Goal: Information Seeking & Learning: Check status

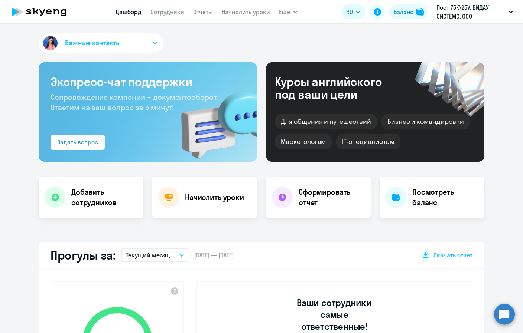
select select "30"
click at [472, 4] on p "Пост 75К\25У, ВИДАУ СИСТЕМС, ООО" at bounding box center [470, 12] width 69 height 18
click at [167, 11] on link "Сотрудники" at bounding box center [167, 11] width 34 height 7
select select "30"
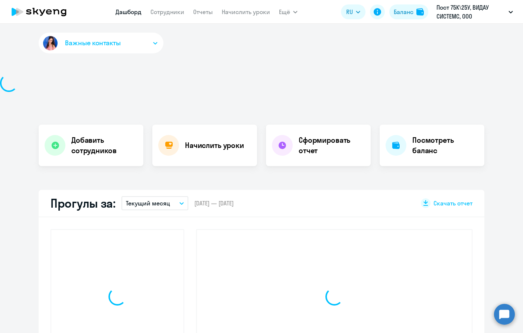
select select "30"
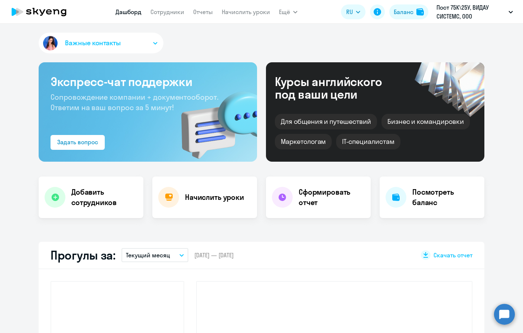
select select "30"
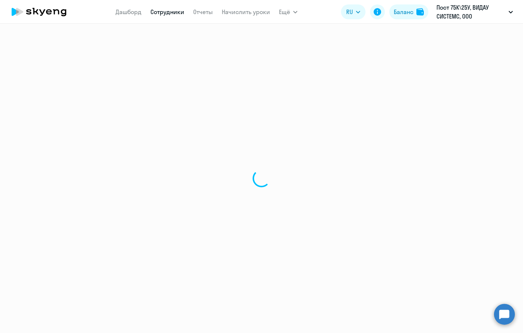
select select "30"
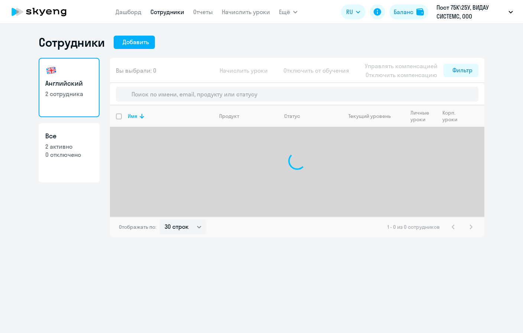
select select "30"
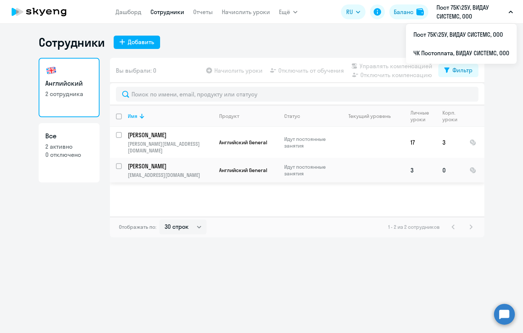
click at [389, 168] on td at bounding box center [369, 170] width 69 height 24
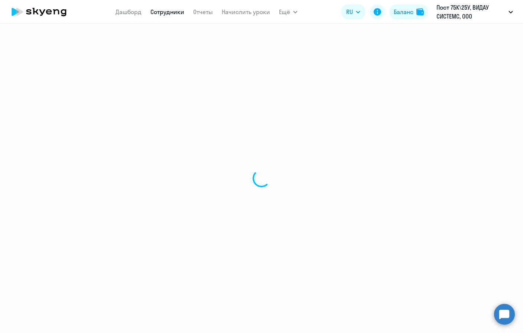
select select "english"
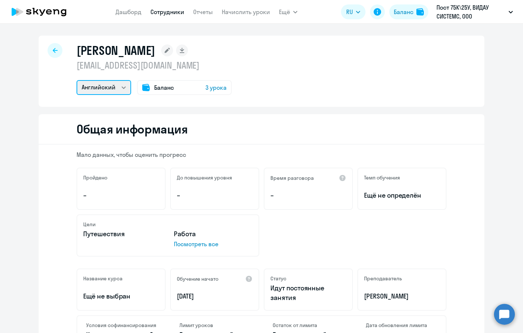
click at [111, 88] on select "Английский" at bounding box center [103, 87] width 55 height 15
click at [48, 51] on div at bounding box center [55, 50] width 15 height 15
select select "30"
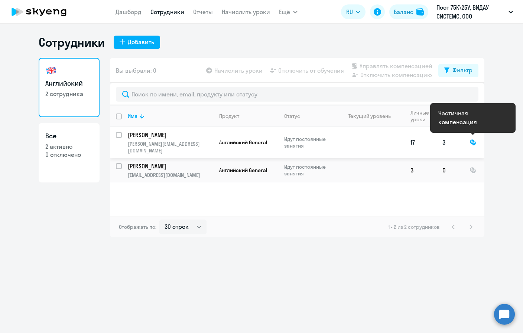
click at [472, 140] on div at bounding box center [472, 142] width 7 height 7
select select "english"
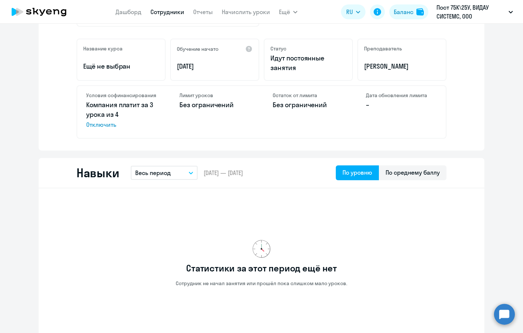
scroll to position [248, 0]
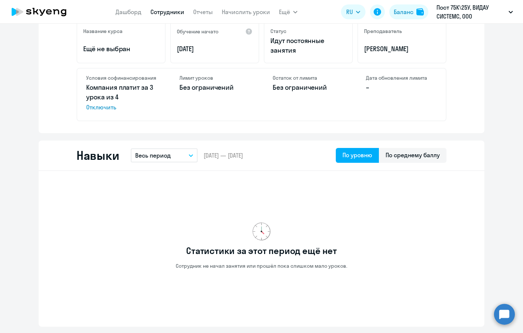
select select "30"
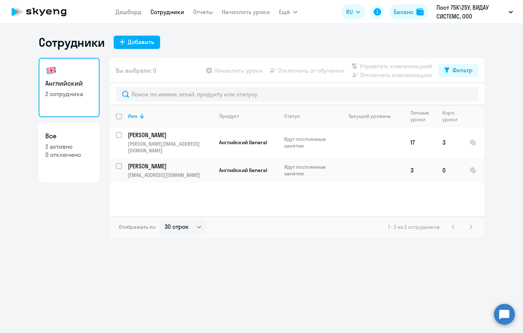
drag, startPoint x: 231, startPoint y: 9, endPoint x: 55, endPoint y: 235, distance: 286.6
click at [55, 235] on div "Английский 2 сотрудника Все 2 активно 0 отключено" at bounding box center [69, 148] width 61 height 180
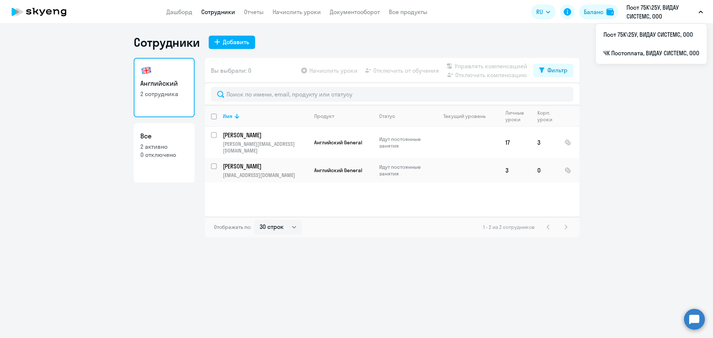
drag, startPoint x: 697, startPoint y: 0, endPoint x: 471, endPoint y: 298, distance: 373.8
click at [471, 298] on div "Сотрудники Добавить Английский 2 сотрудника Все 2 активно 0 отключено Вы выбрал…" at bounding box center [356, 181] width 713 height 314
click at [522, 110] on ng-component "Сотрудники Добавить Английский 2 сотрудника Все 2 активно 0 отключено Вы выбрал…" at bounding box center [356, 136] width 713 height 203
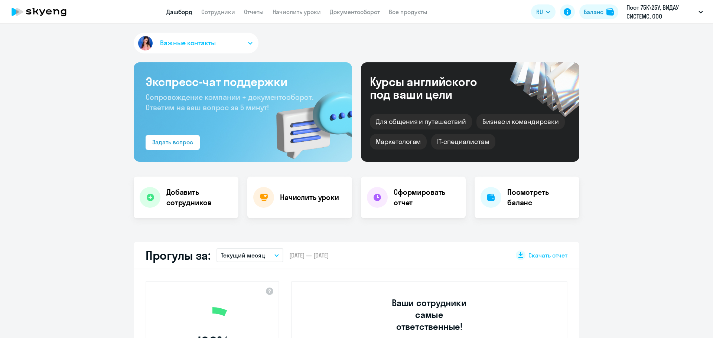
select select "30"
click at [226, 17] on app-header "Дашборд Сотрудники Отчеты Начислить уроки Документооборот Все продукты Дашборд …" at bounding box center [356, 12] width 713 height 24
click at [226, 13] on link "Сотрудники" at bounding box center [218, 11] width 34 height 7
select select "30"
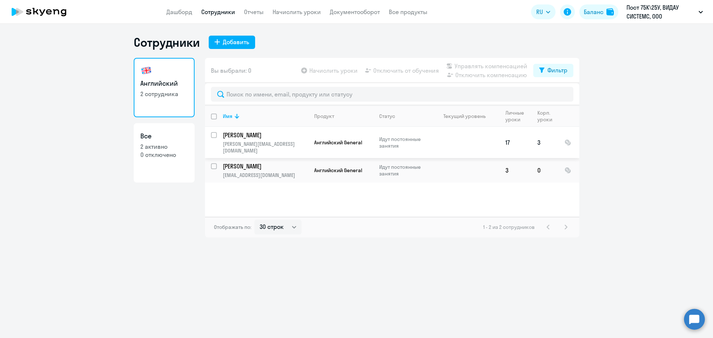
click at [513, 144] on td "17" at bounding box center [515, 142] width 32 height 31
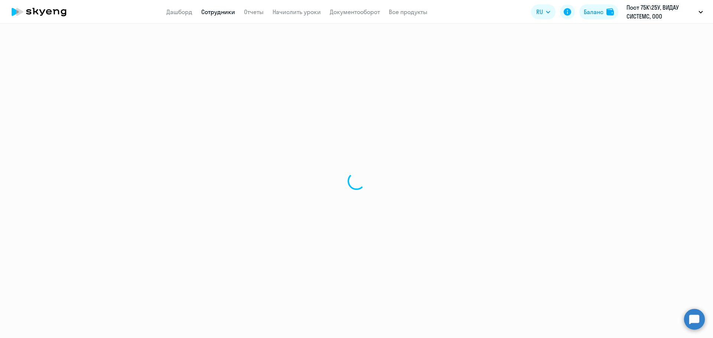
select select "english"
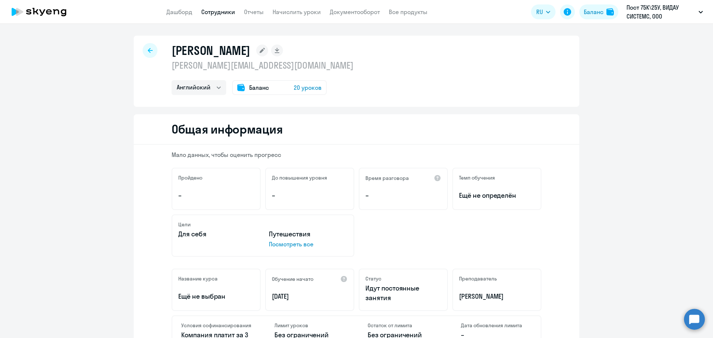
click at [309, 87] on span "20 уроков" at bounding box center [308, 87] width 28 height 9
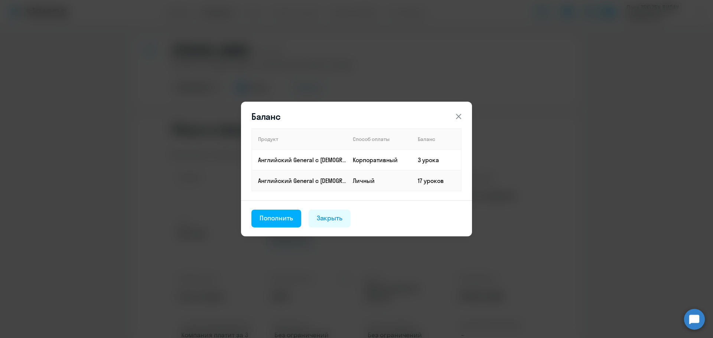
click at [458, 113] on icon at bounding box center [458, 116] width 9 height 9
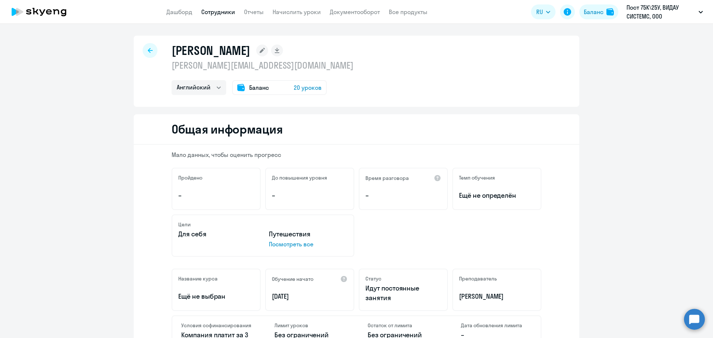
click at [148, 58] on div at bounding box center [150, 50] width 15 height 15
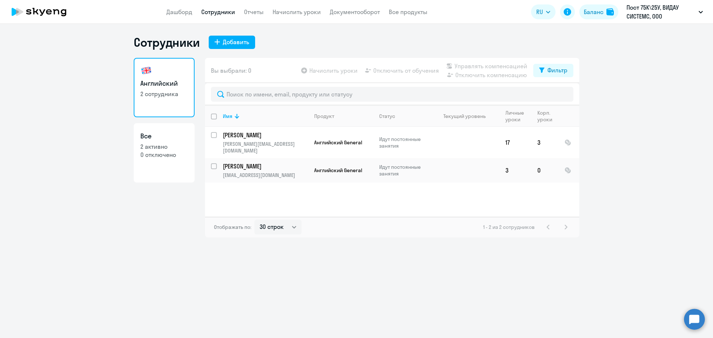
click at [287, 197] on div "Имя Продукт Статус Текущий уровень Личные уроки Корп. уроки Костина Нелли nelly…" at bounding box center [392, 160] width 374 height 111
click at [285, 228] on select "30 строк 50 строк 100 строк" at bounding box center [277, 227] width 47 height 15
select select "50"
click at [254, 220] on select "30 строк 50 строк 100 строк" at bounding box center [277, 227] width 47 height 15
click at [135, 213] on div "Английский 2 сотрудника Все 2 активно 0 отключено" at bounding box center [164, 148] width 61 height 180
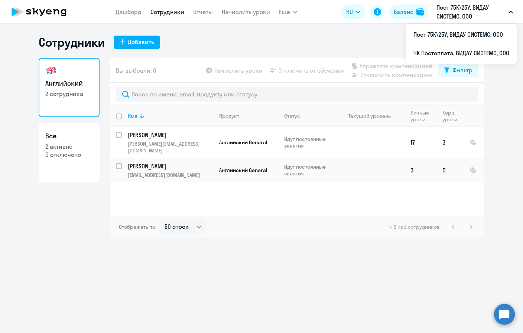
click at [501, 13] on p "Пост 75К\25У, ВИДАУ СИСТЕМС, ООО" at bounding box center [470, 12] width 69 height 18
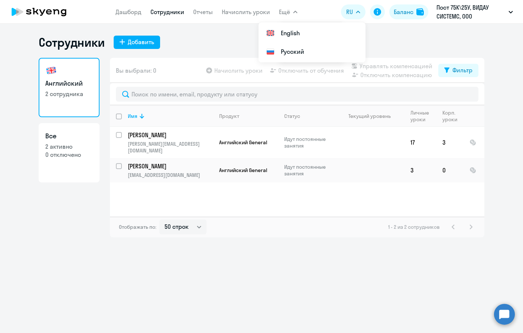
click at [37, 13] on icon at bounding box center [35, 11] width 6 height 7
select select "30"
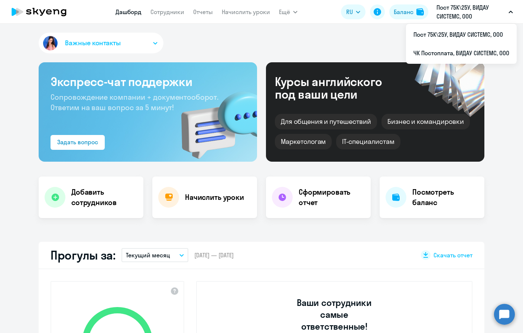
click at [502, 17] on p "Пост 75К\25У, ВИДАУ СИСТЕМС, ООО" at bounding box center [470, 12] width 69 height 18
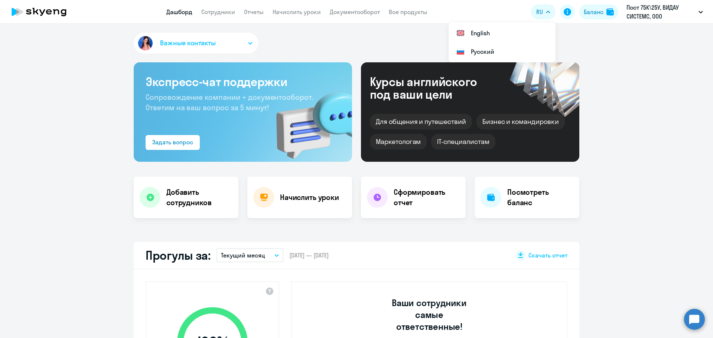
click at [41, 13] on icon at bounding box center [42, 12] width 6 height 6
